Goal: Task Accomplishment & Management: Manage account settings

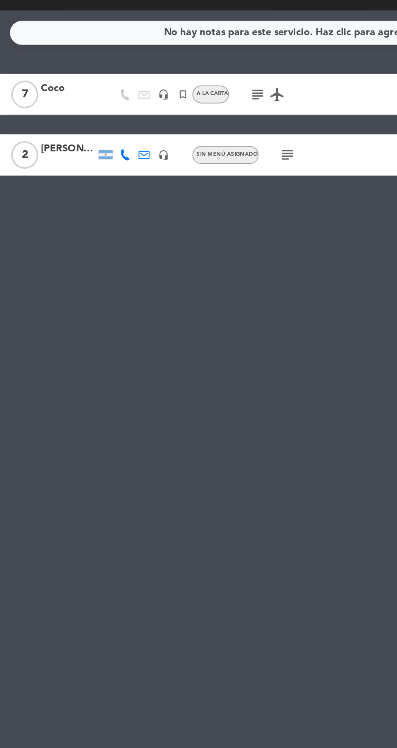
click at [78, 141] on div "No hay notas para este servicio. Haz clic para agregar una 12:00 sep. 6 7 Coco …" at bounding box center [198, 428] width 397 height 639
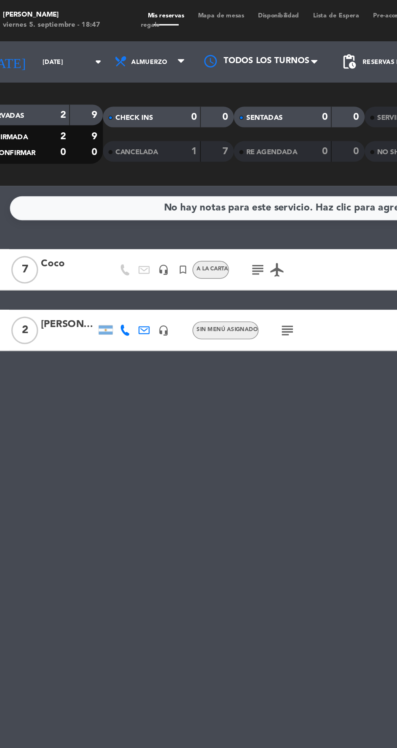
click at [75, 37] on icon "arrow_drop_down" at bounding box center [80, 37] width 10 height 10
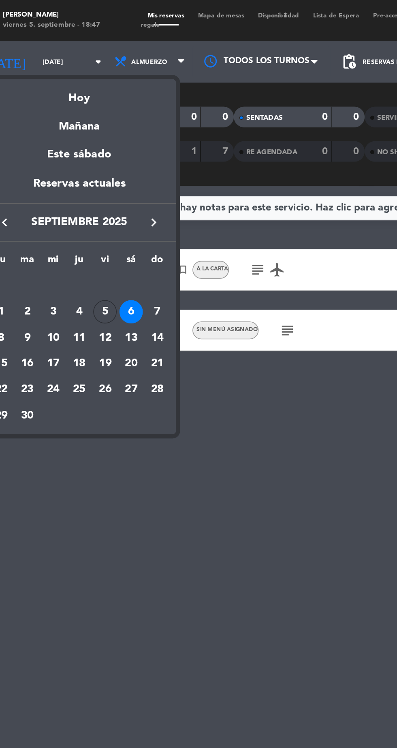
click at [100, 183] on div "6" at bounding box center [100, 183] width 14 height 14
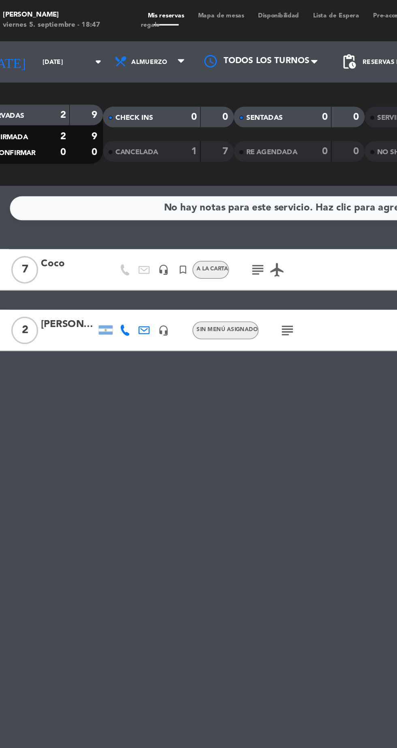
click at [49, 36] on input "sáb. [DATE]" at bounding box center [68, 36] width 51 height 13
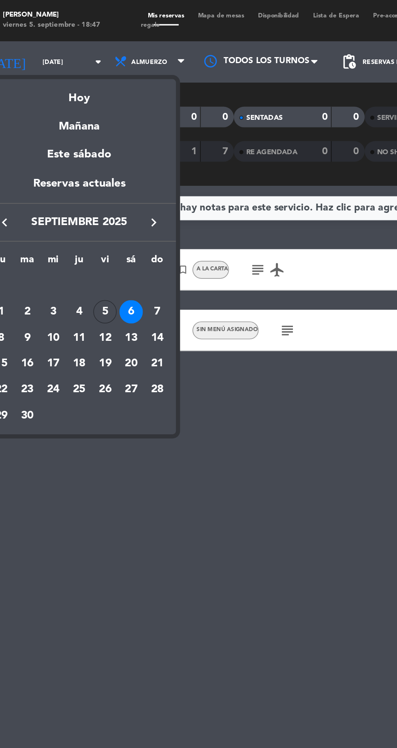
click at [86, 184] on div "5" at bounding box center [84, 183] width 14 height 14
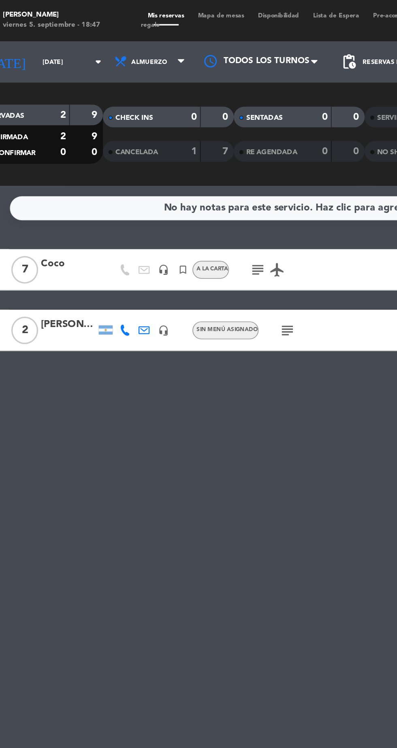
type input "vie. 5 sep."
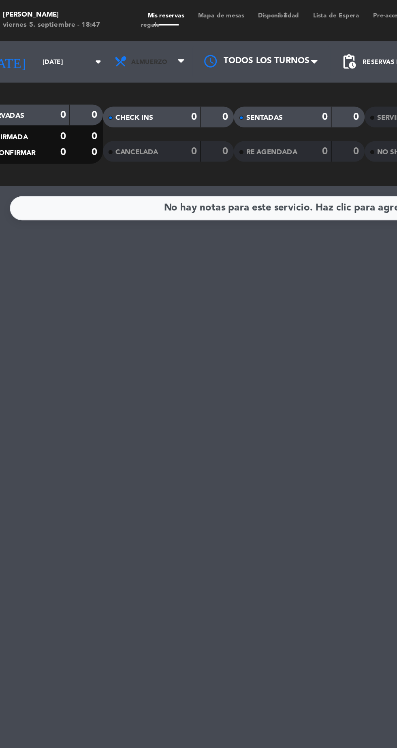
click at [116, 40] on span "Almuerzo" at bounding box center [111, 37] width 49 height 18
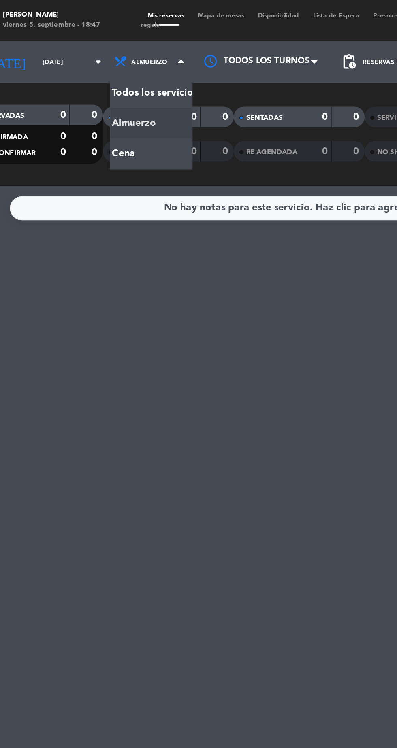
click at [117, 98] on div "menu Hierro Bodegón viernes 5. septiembre - 18:47 Mis reservas Mapa de mesas Di…" at bounding box center [198, 54] width 397 height 109
